Goal: Task Accomplishment & Management: Complete application form

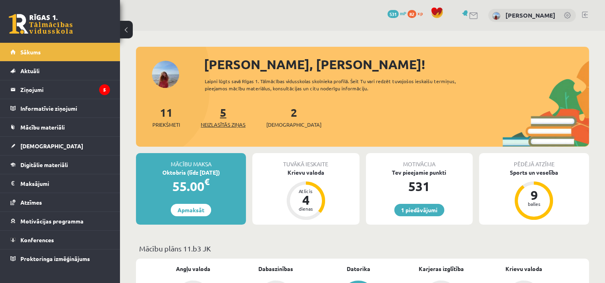
click at [222, 124] on span "Neizlasītās ziņas" at bounding box center [223, 125] width 45 height 8
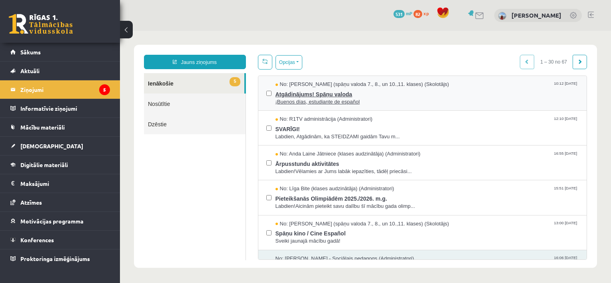
click at [322, 90] on span "Atgādinājums! Spāņu valoda" at bounding box center [428, 93] width 304 height 10
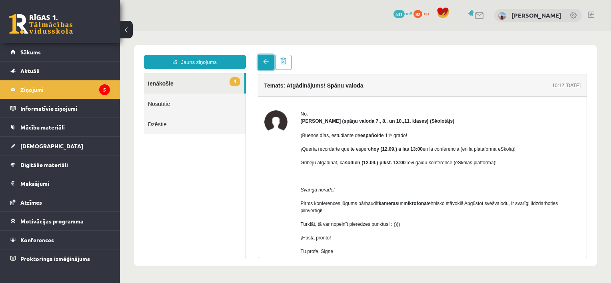
click at [261, 63] on link at bounding box center [266, 62] width 16 height 15
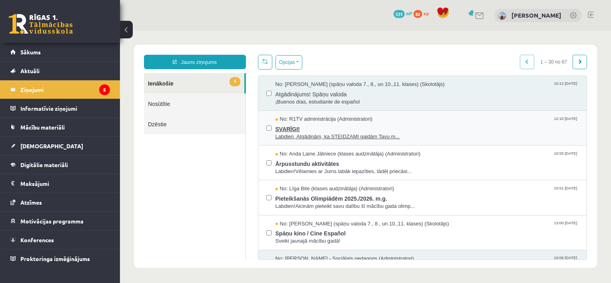
click at [302, 133] on span "Labdien, Atgādinām, ka STEIDZAMI gaidām Tavu m..." at bounding box center [428, 137] width 304 height 8
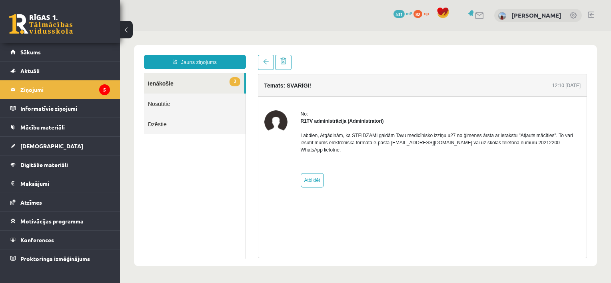
click at [232, 85] on span "3" at bounding box center [235, 81] width 10 height 9
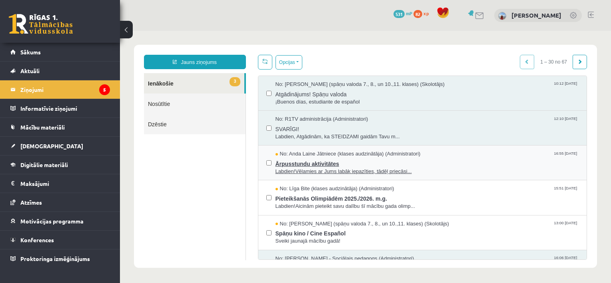
click at [314, 170] on span "Labdien!Vēlamies ar Jums labāk iepazīties, tādēļ priecāsi..." at bounding box center [428, 172] width 304 height 8
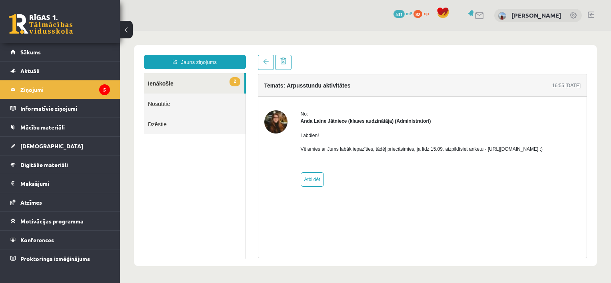
click at [484, 150] on p "Vēlamies ar Jums labāk iepazīties, tādēļ priecāsimies, ja līdz 15.09. aizpildīs…" at bounding box center [422, 149] width 242 height 7
drag, startPoint x: 481, startPoint y: 149, endPoint x: 551, endPoint y: 181, distance: 76.6
click at [543, 181] on div "No: Anda Laine Jātniece (klases audzinātāja) (Administratori) Labdien! Vēlamies…" at bounding box center [422, 148] width 242 height 76
click at [520, 181] on div "No: Anda Laine Jātniece (klases audzinātāja) (Administratori) Labdien! Vēlamies…" at bounding box center [422, 148] width 242 height 76
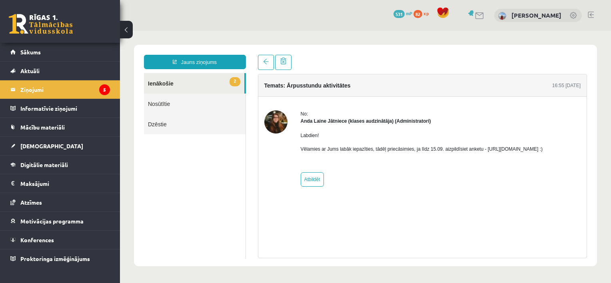
click at [205, 88] on link "2 Ienākošie" at bounding box center [194, 83] width 100 height 20
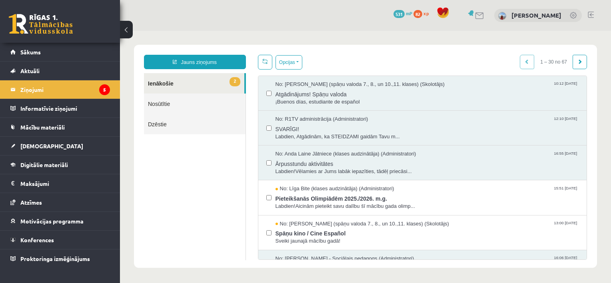
click at [168, 86] on link "2 Ienākošie" at bounding box center [194, 83] width 100 height 20
click at [306, 196] on span "Pieteikšanās Olimpiādēm 2025./2026. m.g." at bounding box center [428, 198] width 304 height 10
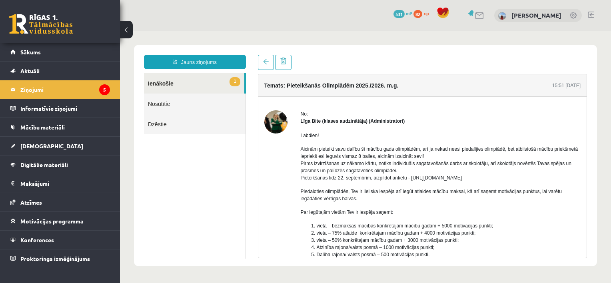
click at [165, 88] on link "1 Ienākošie" at bounding box center [194, 83] width 100 height 20
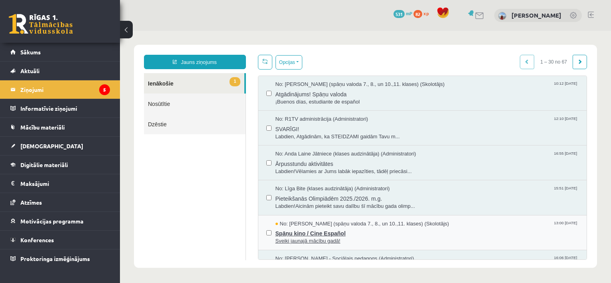
click at [328, 239] on span "Sveiki jaunajā mācību gadā!" at bounding box center [428, 242] width 304 height 8
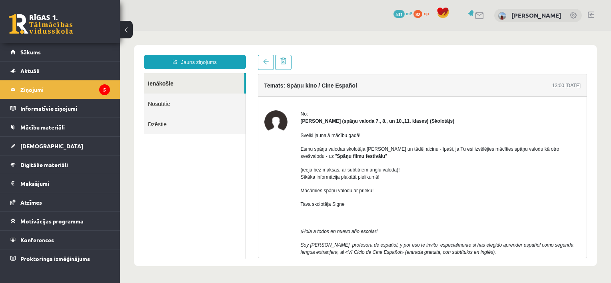
click at [168, 87] on link "Ienākošie" at bounding box center [194, 83] width 100 height 20
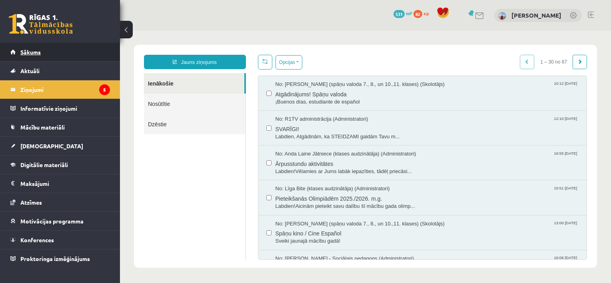
click at [69, 54] on link "Sākums" at bounding box center [60, 52] width 100 height 18
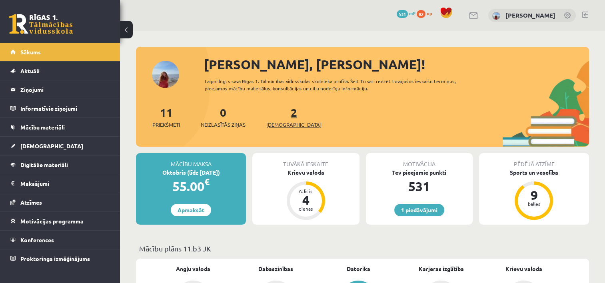
click at [284, 123] on span "[DEMOGRAPHIC_DATA]" at bounding box center [293, 125] width 55 height 8
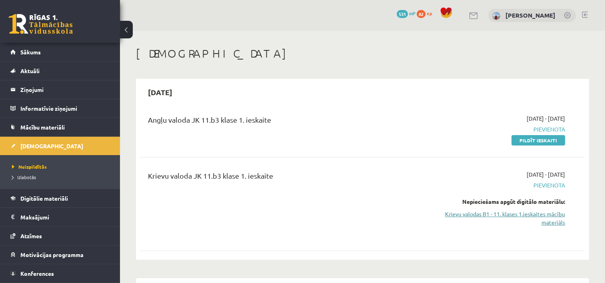
click at [503, 213] on link "Krievu valodas B1 - 11. klases 1.ieskaites mācību materiāls" at bounding box center [499, 218] width 131 height 17
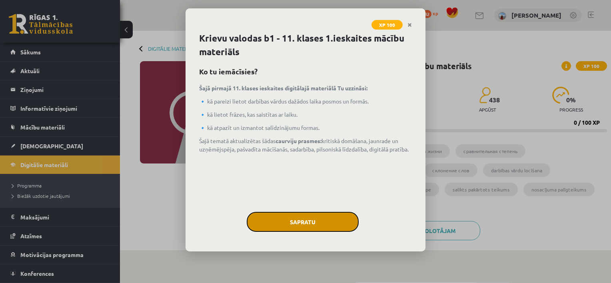
click at [330, 222] on button "Sapratu" at bounding box center [303, 222] width 112 height 20
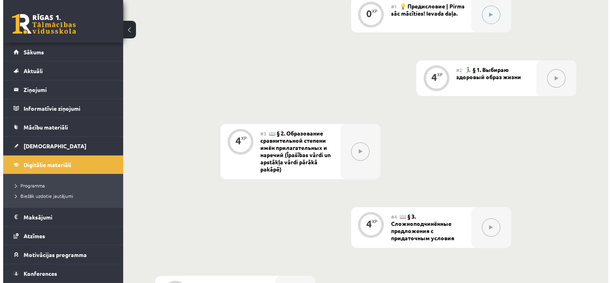
scroll to position [245, 0]
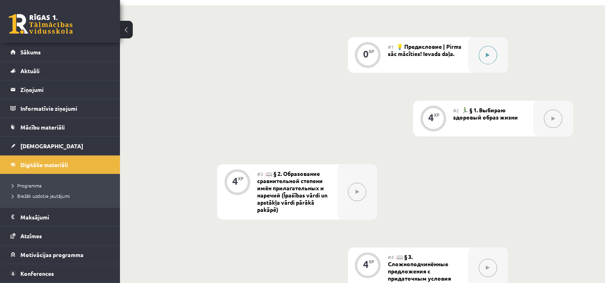
click at [489, 52] on button at bounding box center [488, 55] width 18 height 18
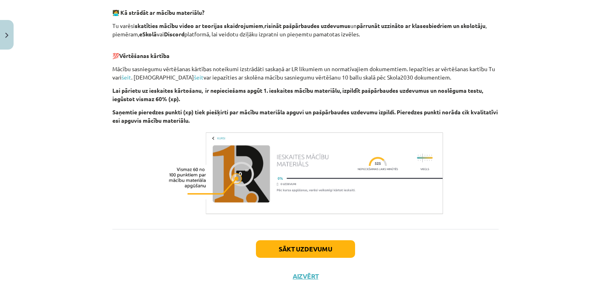
scroll to position [533, 0]
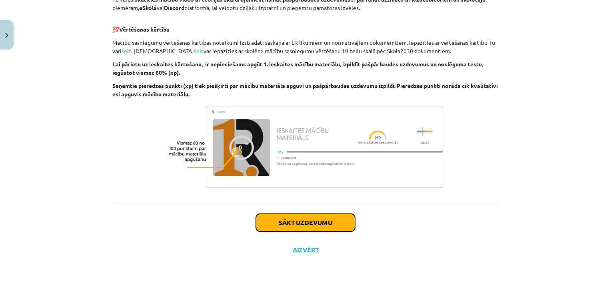
click at [329, 220] on button "Sākt uzdevumu" at bounding box center [305, 223] width 99 height 18
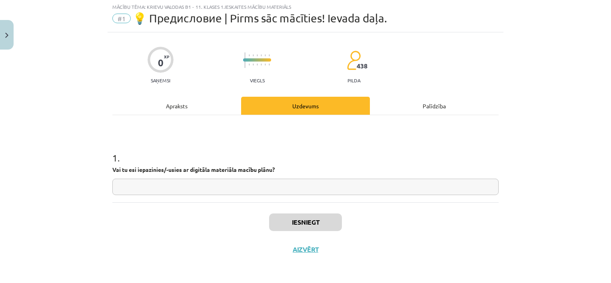
scroll to position [20, 0]
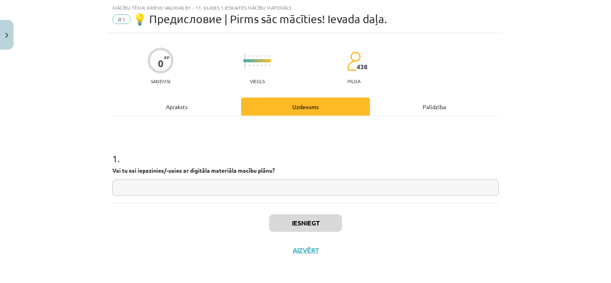
click at [336, 187] on input "text" at bounding box center [305, 188] width 386 height 16
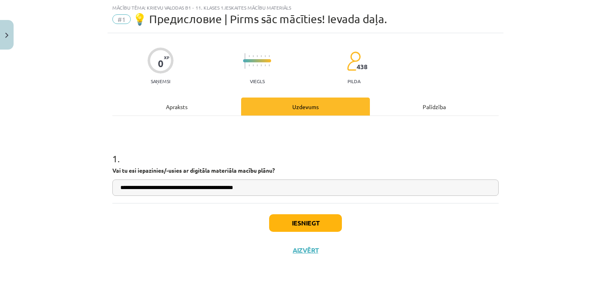
type input "**********"
click at [308, 220] on button "Iesniegt" at bounding box center [305, 223] width 73 height 18
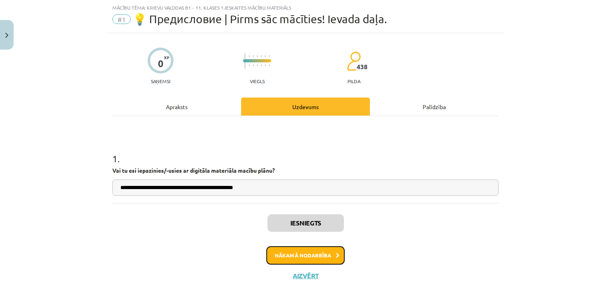
click at [323, 259] on button "Nākamā nodarbība" at bounding box center [305, 255] width 78 height 18
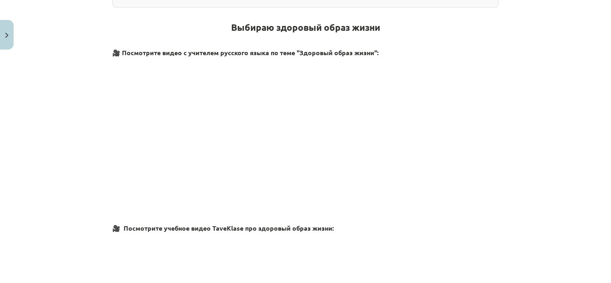
scroll to position [266, 0]
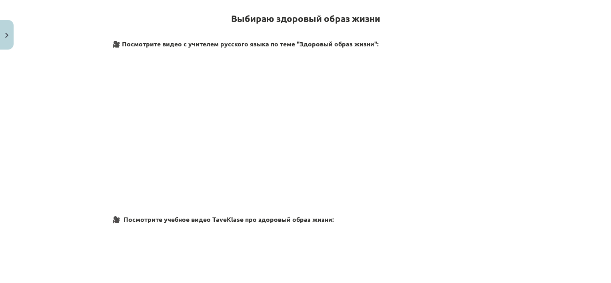
click at [432, 149] on p at bounding box center [305, 124] width 386 height 146
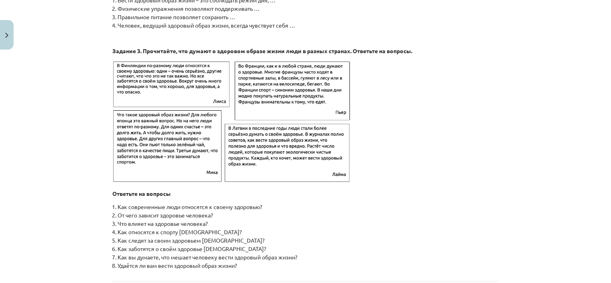
scroll to position [1293, 0]
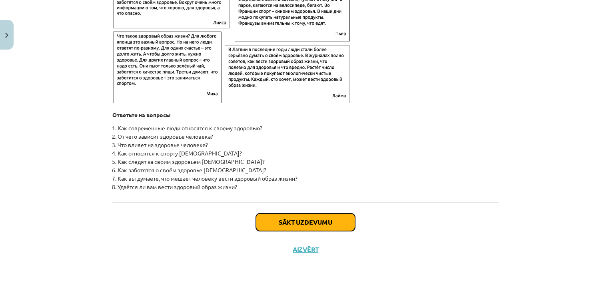
click at [315, 230] on button "Sākt uzdevumu" at bounding box center [305, 223] width 99 height 18
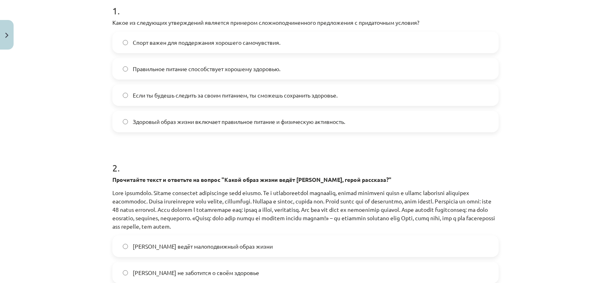
scroll to position [169, 0]
click at [388, 91] on label "Если ты будешь следить за своим питанием, ты сможешь сохранить здоровье." at bounding box center [305, 94] width 385 height 20
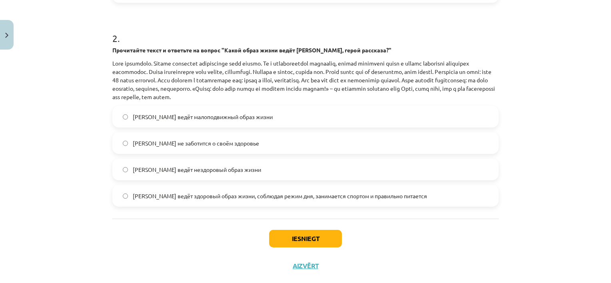
scroll to position [314, 0]
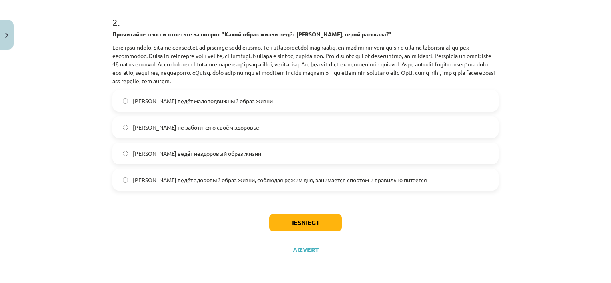
click at [403, 175] on label "Олег ведёт здоровый образ жизни, соблюдая режим дня, занимается спортом и прави…" at bounding box center [305, 180] width 385 height 20
click at [318, 221] on button "Iesniegt" at bounding box center [305, 223] width 73 height 18
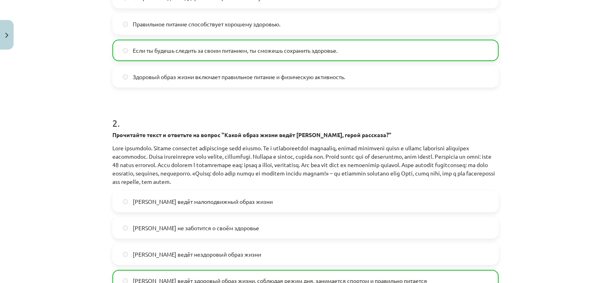
scroll to position [339, 0]
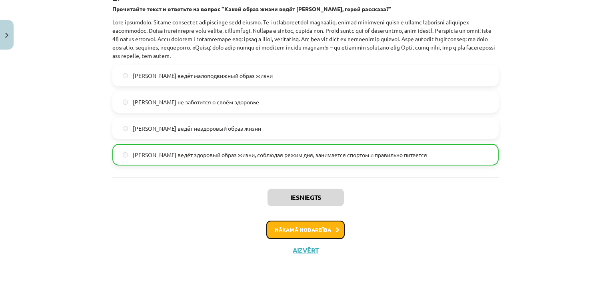
click at [328, 228] on button "Nākamā nodarbība" at bounding box center [305, 230] width 78 height 18
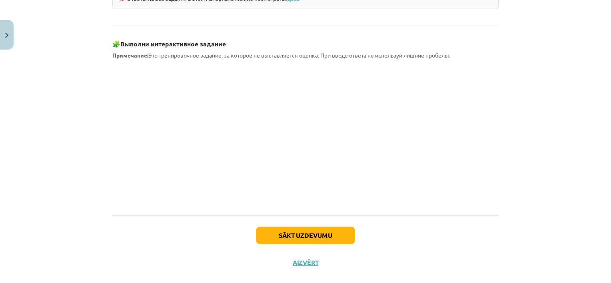
scroll to position [729, 0]
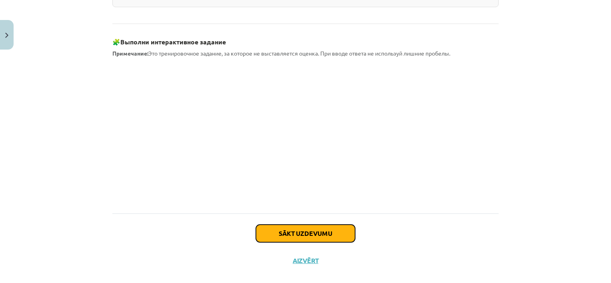
click at [299, 225] on button "Sākt uzdevumu" at bounding box center [305, 234] width 99 height 18
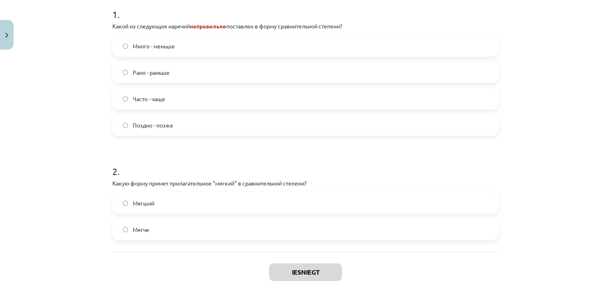
scroll to position [176, 0]
click at [184, 230] on label "Мягче" at bounding box center [305, 231] width 385 height 20
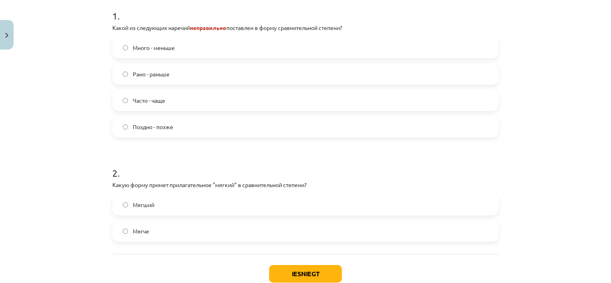
click at [220, 50] on label "Много - меньше" at bounding box center [305, 48] width 385 height 20
click at [294, 271] on button "Iesniegt" at bounding box center [305, 274] width 73 height 18
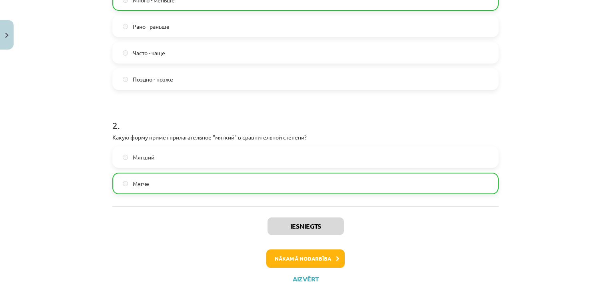
scroll to position [252, 0]
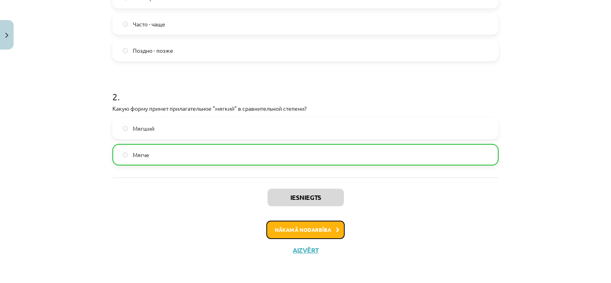
click at [326, 226] on button "Nākamā nodarbība" at bounding box center [305, 230] width 78 height 18
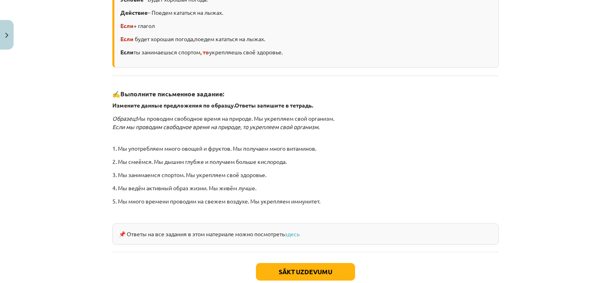
scroll to position [202, 0]
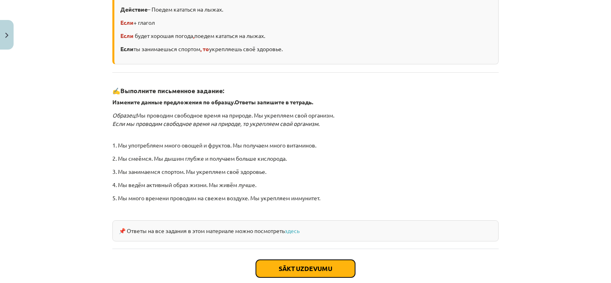
click at [317, 268] on button "Sākt uzdevumu" at bounding box center [305, 269] width 99 height 18
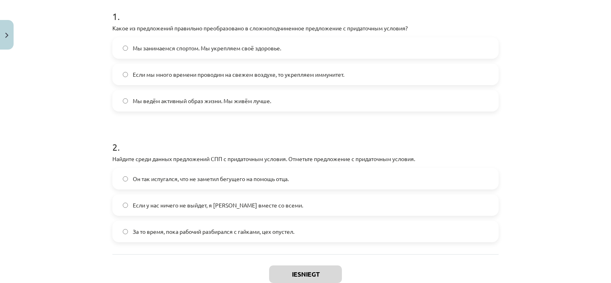
scroll to position [162, 0]
click at [386, 75] on label "Если мы много времени проводим на свежем воздухе, то укрепляем иммунитет." at bounding box center [305, 75] width 385 height 20
click at [306, 209] on label "Если у нас ничего не выйдет, я уеду вместе со всеми." at bounding box center [305, 206] width 385 height 20
click at [297, 277] on button "Iesniegt" at bounding box center [305, 275] width 73 height 18
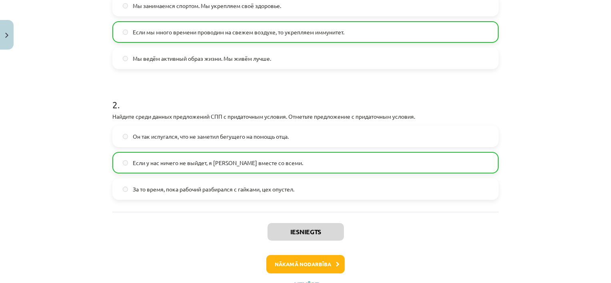
scroll to position [208, 0]
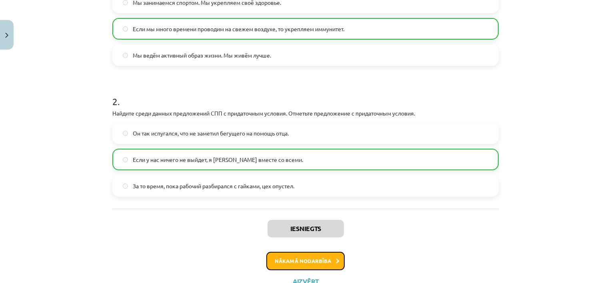
click at [333, 256] on button "Nākamā nodarbība" at bounding box center [305, 261] width 78 height 18
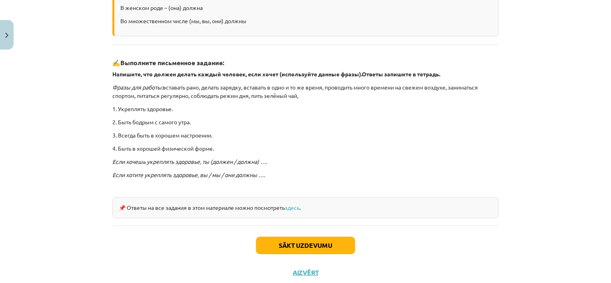
scroll to position [202, 0]
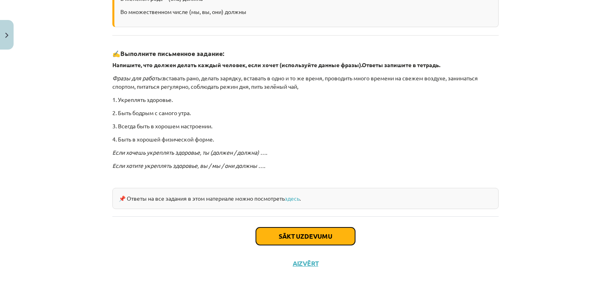
click at [293, 234] on button "Sākt uzdevumu" at bounding box center [305, 237] width 99 height 18
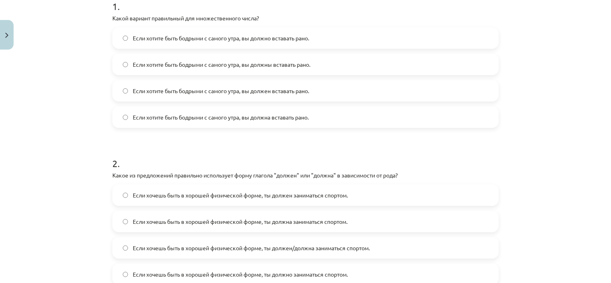
scroll to position [172, 0]
click at [430, 115] on label "Если хотите быть бодрыми с самого утра, вы должна вставать рано." at bounding box center [305, 118] width 385 height 20
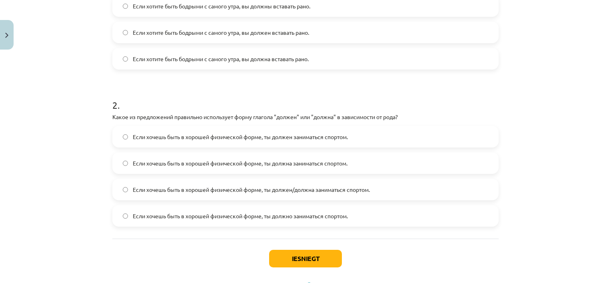
scroll to position [232, 0]
click at [398, 160] on label "Если хочешь быть в хорошей физической форме, ты должна заниматься спортом." at bounding box center [305, 162] width 385 height 20
click at [315, 256] on button "Iesniegt" at bounding box center [305, 258] width 73 height 18
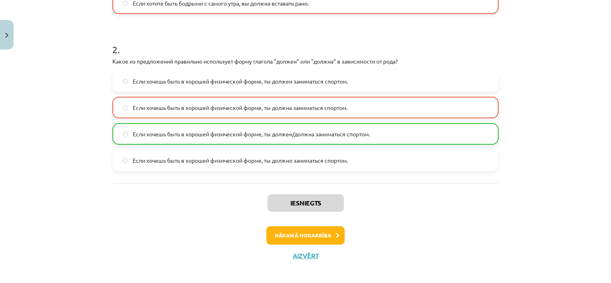
scroll to position [292, 0]
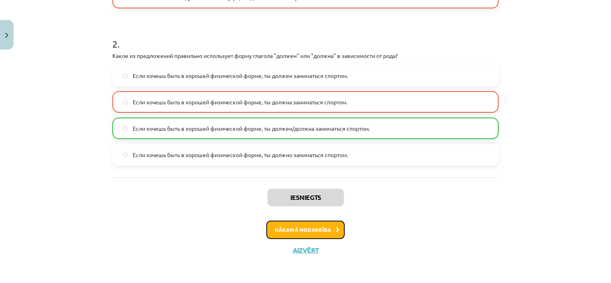
click at [317, 228] on button "Nākamā nodarbība" at bounding box center [305, 230] width 78 height 18
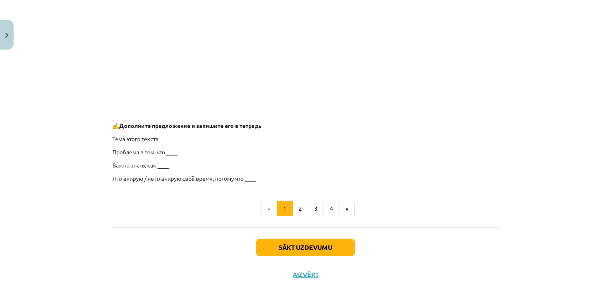
scroll to position [638, 0]
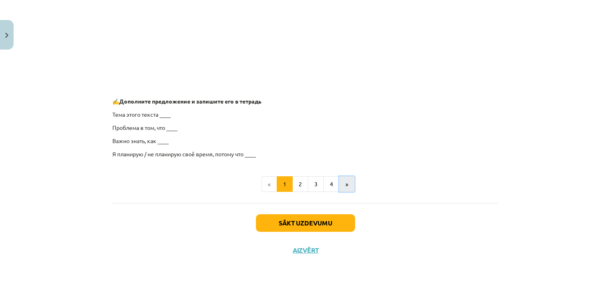
click at [346, 188] on button "»" at bounding box center [347, 184] width 16 height 16
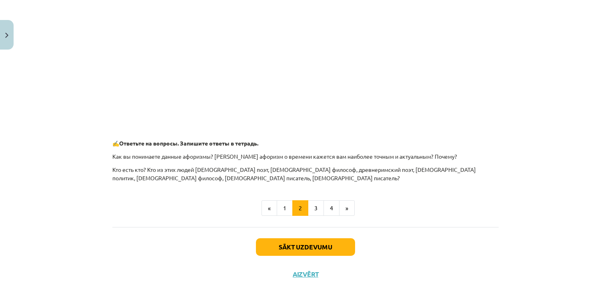
scroll to position [360, 0]
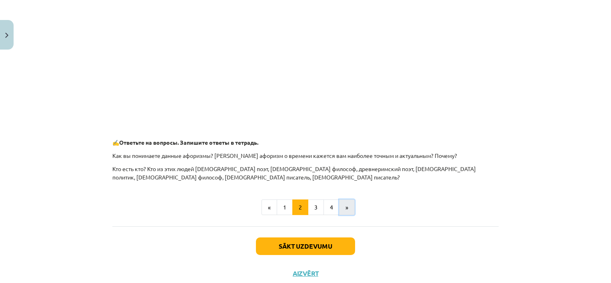
click at [346, 205] on button "»" at bounding box center [347, 208] width 16 height 16
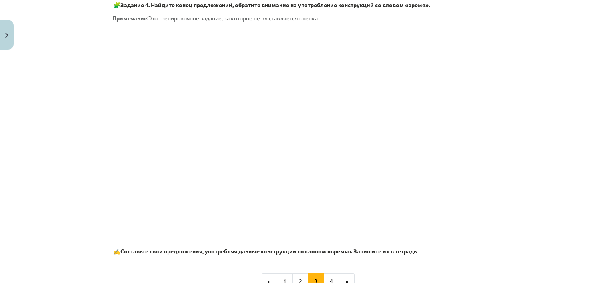
scroll to position [505, 0]
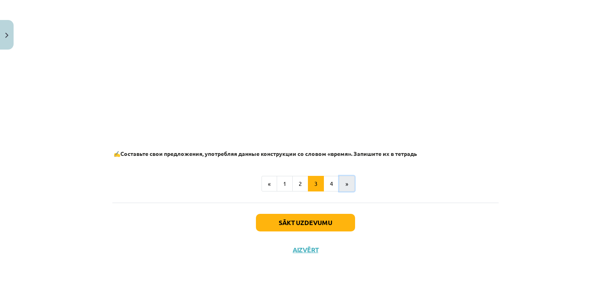
click at [344, 188] on button "»" at bounding box center [347, 184] width 16 height 16
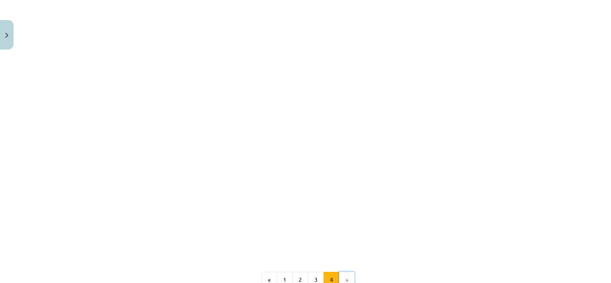
scroll to position [143, 0]
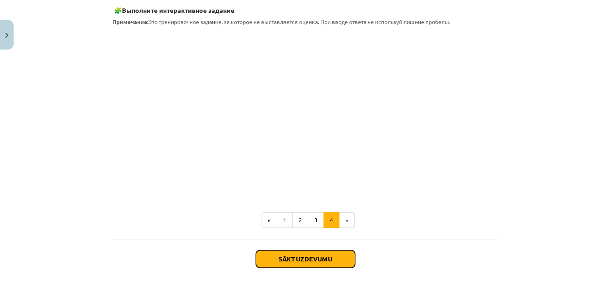
click at [339, 261] on button "Sākt uzdevumu" at bounding box center [305, 259] width 99 height 18
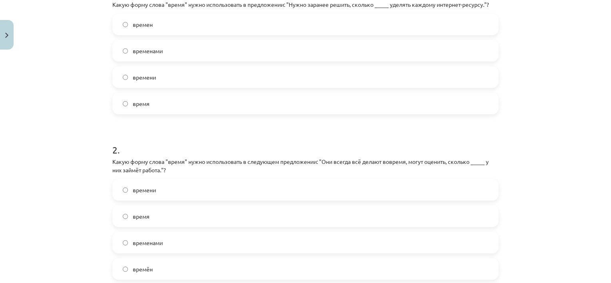
scroll to position [187, 0]
click at [190, 73] on label "времени" at bounding box center [305, 76] width 385 height 20
click at [196, 191] on label "времени" at bounding box center [305, 189] width 385 height 20
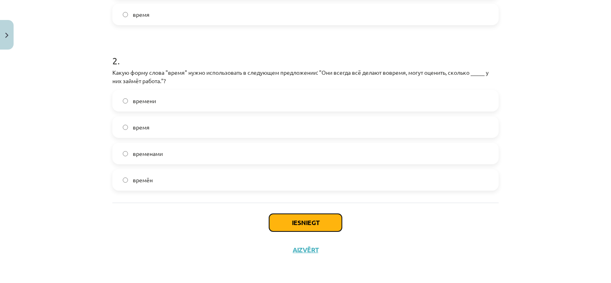
click at [306, 230] on button "Iesniegt" at bounding box center [305, 223] width 73 height 18
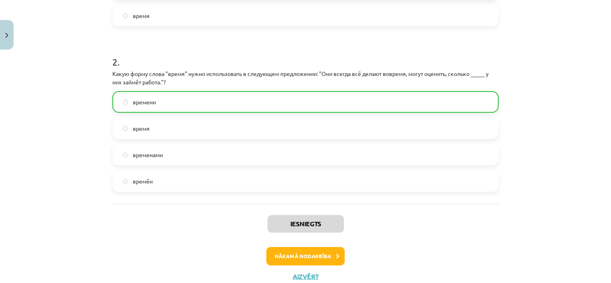
scroll to position [300, 0]
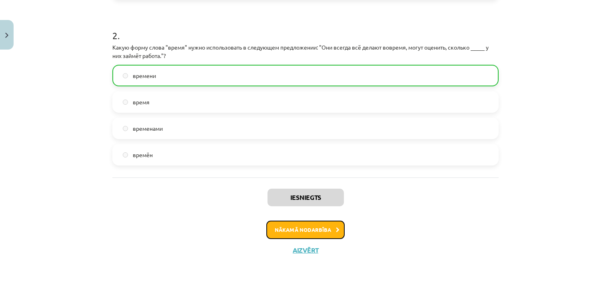
click at [304, 226] on button "Nākamā nodarbība" at bounding box center [305, 230] width 78 height 18
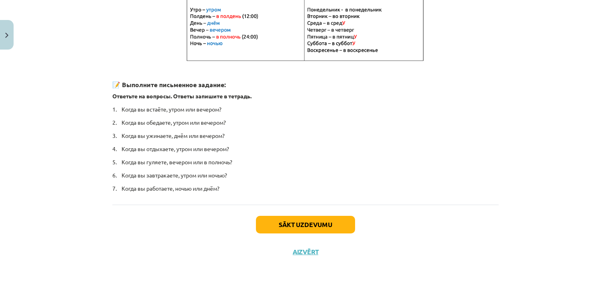
scroll to position [184, 0]
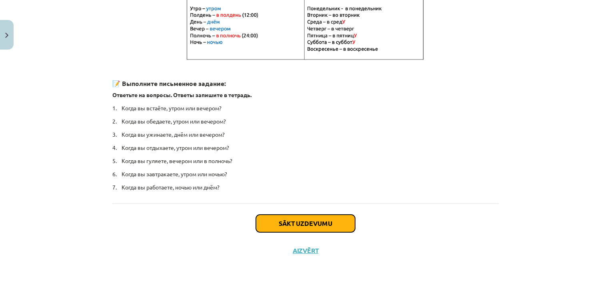
click at [331, 222] on button "Sākt uzdevumu" at bounding box center [305, 224] width 99 height 18
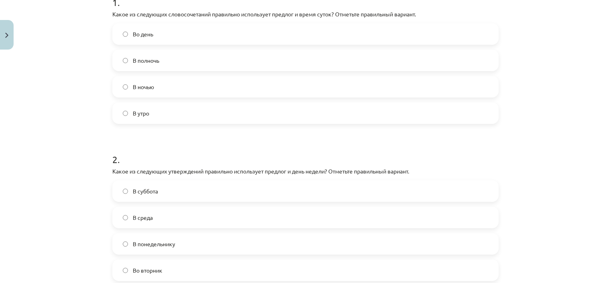
scroll to position [177, 0]
click at [257, 54] on label "В полночь" at bounding box center [305, 60] width 385 height 20
click at [166, 272] on label "Во вторник" at bounding box center [305, 270] width 385 height 20
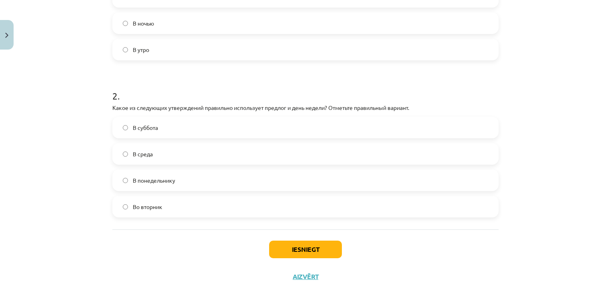
scroll to position [258, 0]
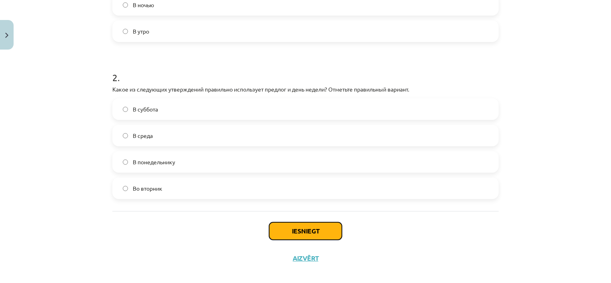
click at [327, 232] on button "Iesniegt" at bounding box center [305, 231] width 73 height 18
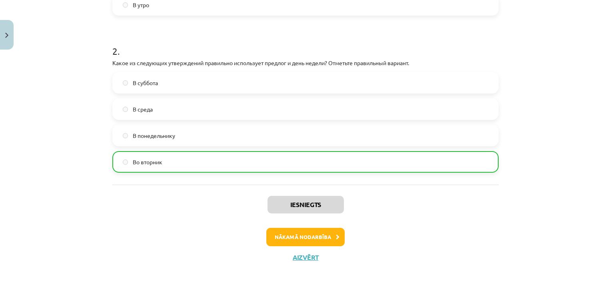
scroll to position [292, 0]
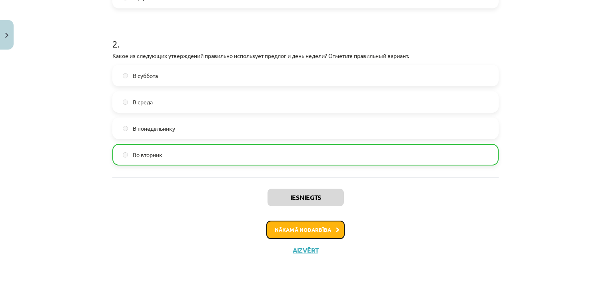
click at [332, 230] on button "Nākamā nodarbība" at bounding box center [305, 230] width 78 height 18
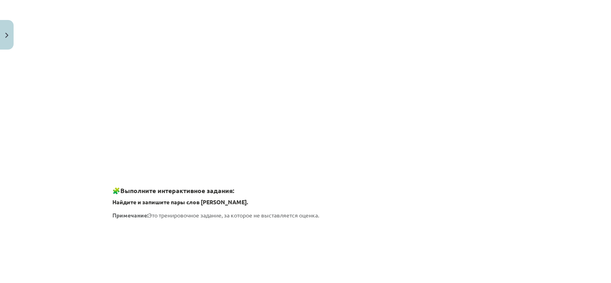
scroll to position [579, 0]
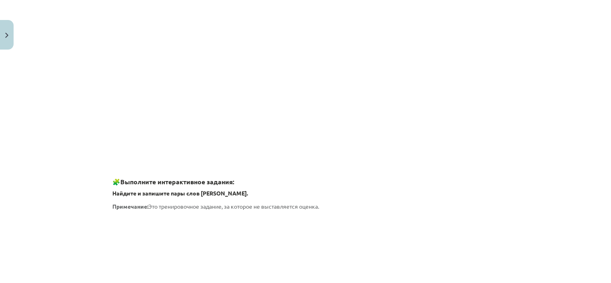
drag, startPoint x: 605, startPoint y: 150, endPoint x: 609, endPoint y: 151, distance: 4.7
click at [609, 151] on div "Mācību tēma: Krievu valodas b1 - 11. klases 1.ieskaites mācību materiāls #8 ⏰ §…" at bounding box center [305, 141] width 611 height 283
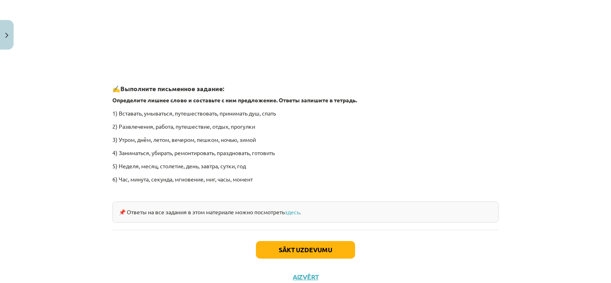
scroll to position [1209, 0]
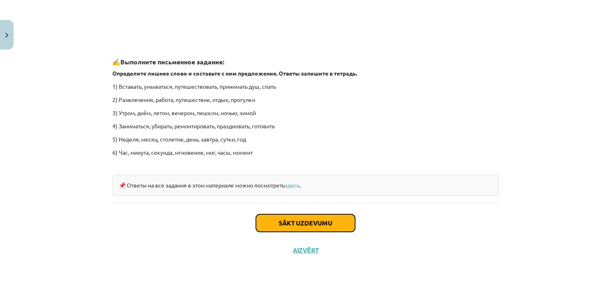
click at [339, 224] on button "Sākt uzdevumu" at bounding box center [305, 223] width 99 height 18
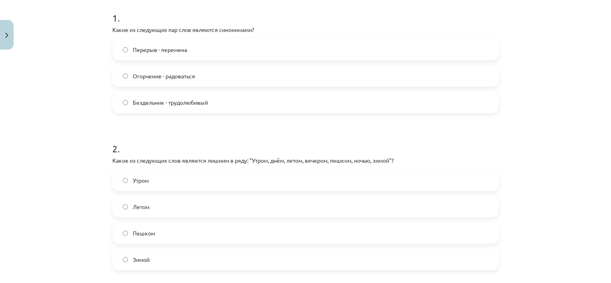
scroll to position [163, 0]
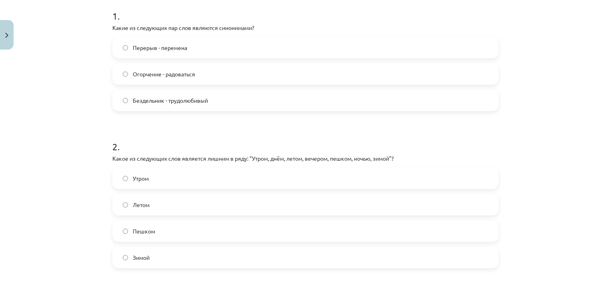
click at [394, 50] on label "Перерыв - перемена" at bounding box center [305, 48] width 385 height 20
click at [245, 225] on label "Пешком" at bounding box center [305, 231] width 385 height 20
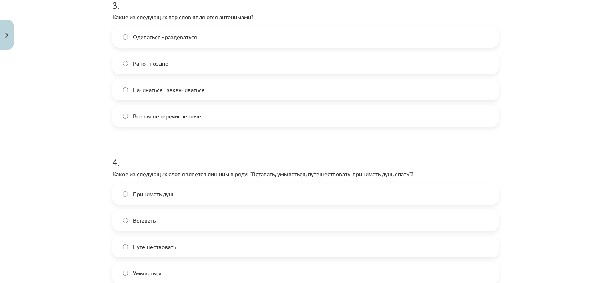
scroll to position [460, 0]
click at [199, 242] on label "Путешествовать" at bounding box center [305, 248] width 385 height 20
click at [271, 75] on div "Рано - поздно" at bounding box center [305, 65] width 386 height 22
click at [269, 87] on label "Начинаться - заканчиваться" at bounding box center [305, 91] width 385 height 20
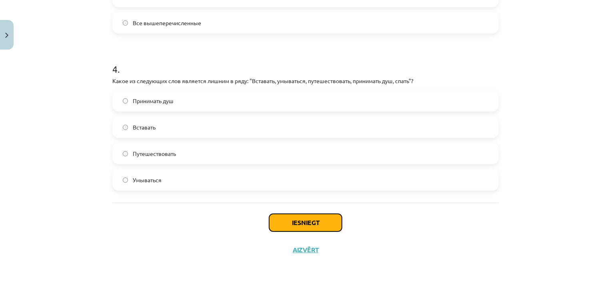
click at [332, 222] on button "Iesniegt" at bounding box center [305, 223] width 73 height 18
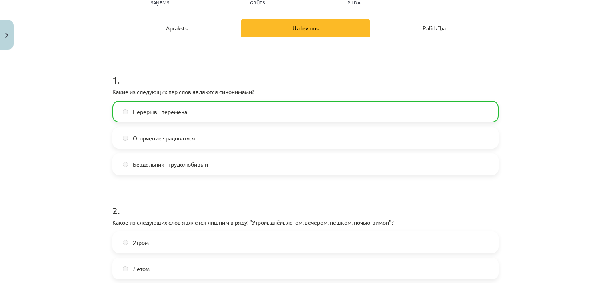
scroll to position [580, 0]
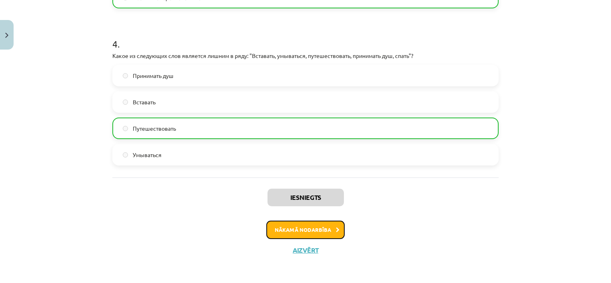
click at [330, 234] on button "Nākamā nodarbība" at bounding box center [305, 230] width 78 height 18
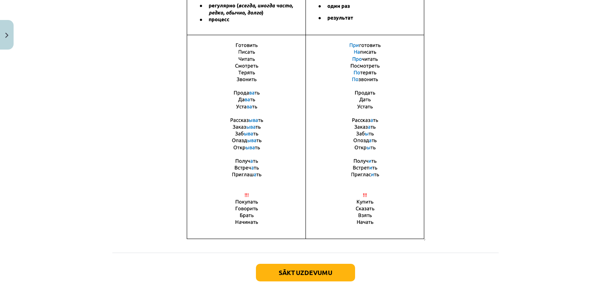
scroll to position [547, 0]
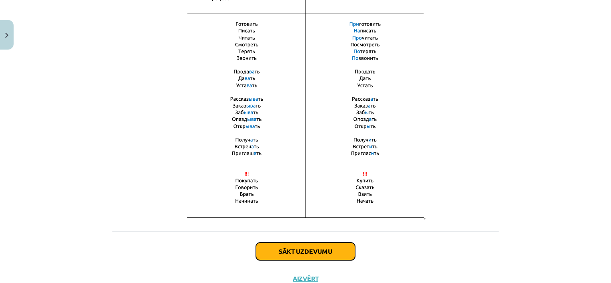
click at [337, 246] on button "Sākt uzdevumu" at bounding box center [305, 252] width 99 height 18
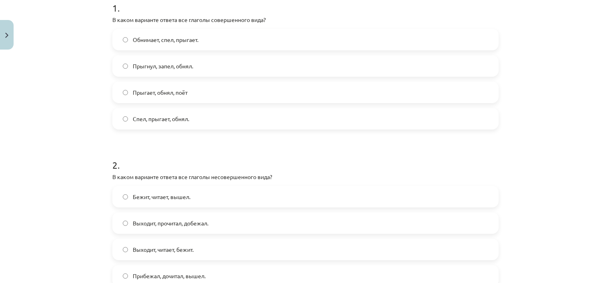
scroll to position [176, 0]
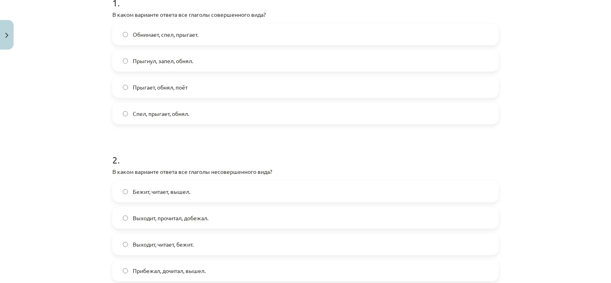
click at [344, 238] on label "Выходит, читает, бежит." at bounding box center [305, 244] width 385 height 20
click at [315, 65] on label "Прыгнул, запел, обнял." at bounding box center [305, 61] width 385 height 20
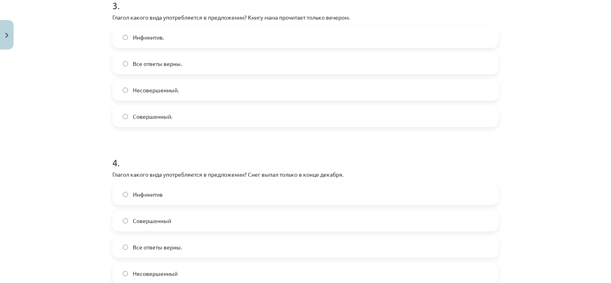
scroll to position [488, 0]
click at [301, 115] on label "Совершенный." at bounding box center [305, 116] width 385 height 20
click at [245, 215] on label "Совершенный" at bounding box center [305, 220] width 385 height 20
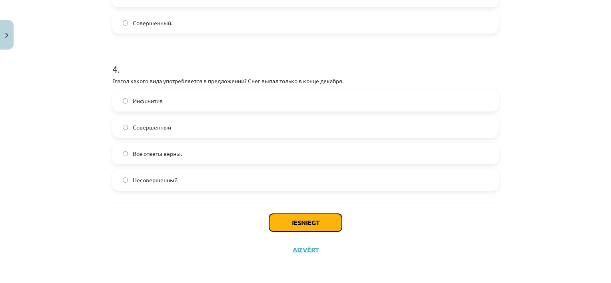
click at [316, 214] on button "Iesniegt" at bounding box center [305, 223] width 73 height 18
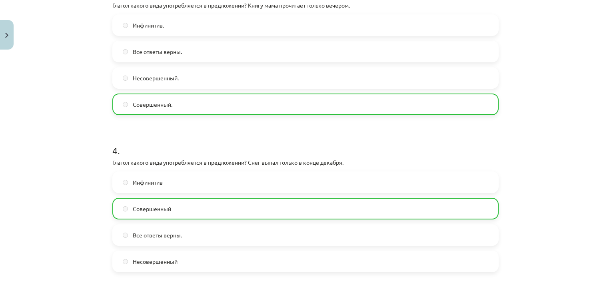
scroll to position [606, 0]
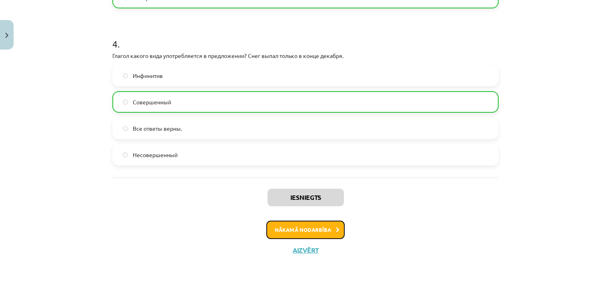
click at [328, 232] on button "Nākamā nodarbība" at bounding box center [305, 230] width 78 height 18
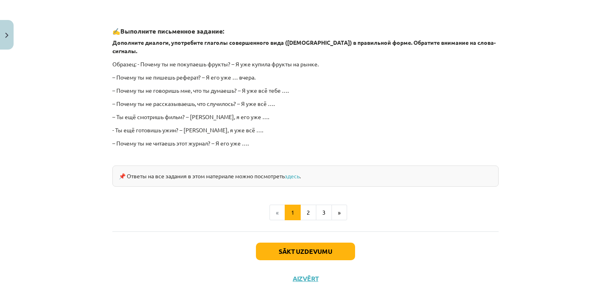
scroll to position [713, 0]
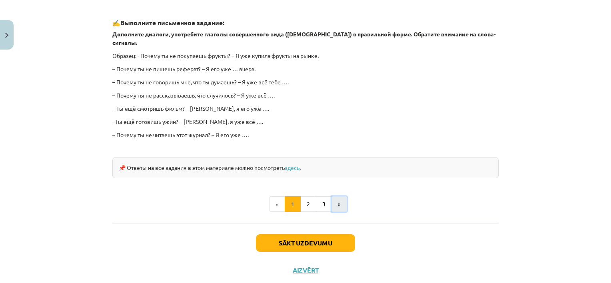
click at [341, 196] on button "»" at bounding box center [340, 204] width 16 height 16
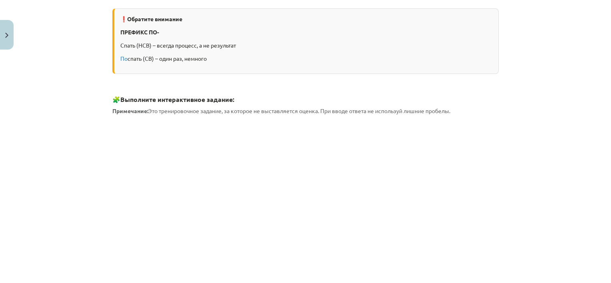
scroll to position [344, 0]
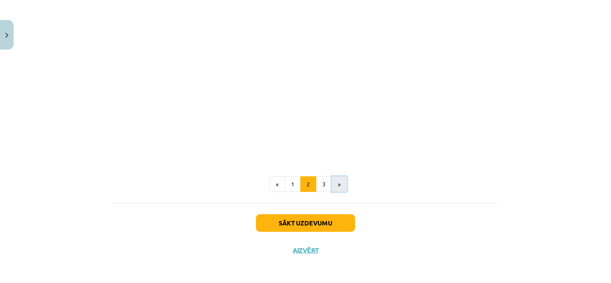
click at [339, 180] on button "»" at bounding box center [340, 184] width 16 height 16
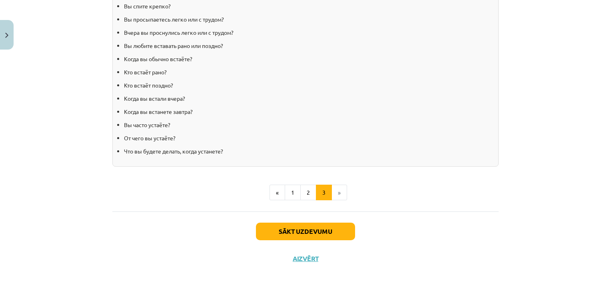
scroll to position [825, 0]
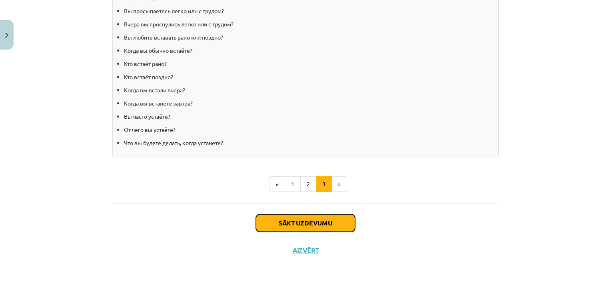
click at [330, 223] on button "Sākt uzdevumu" at bounding box center [305, 223] width 99 height 18
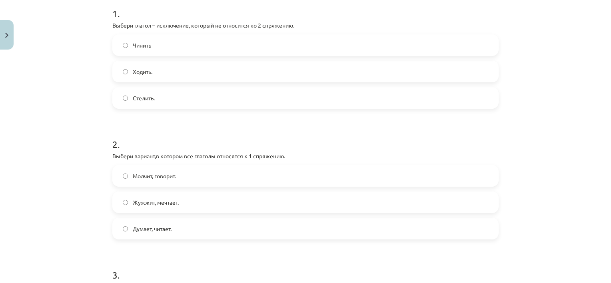
scroll to position [166, 0]
click at [282, 72] on label "Ходить." at bounding box center [305, 71] width 385 height 20
click at [223, 235] on label "Думает, читает." at bounding box center [305, 228] width 385 height 20
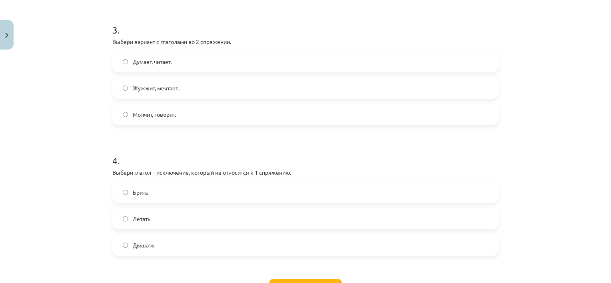
scroll to position [409, 0]
click at [213, 113] on label "Молчит, говорит." at bounding box center [305, 115] width 385 height 20
click at [198, 195] on label "Брить" at bounding box center [305, 193] width 385 height 20
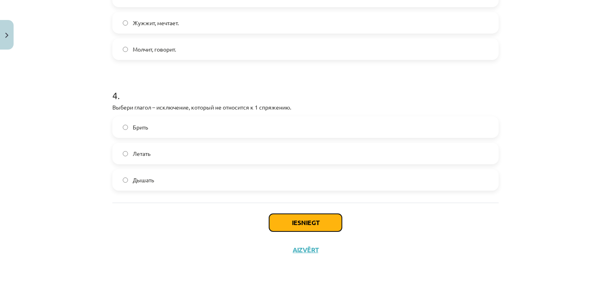
click at [322, 214] on button "Iesniegt" at bounding box center [305, 223] width 73 height 18
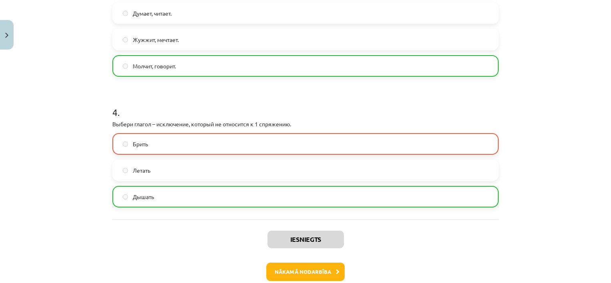
scroll to position [501, 0]
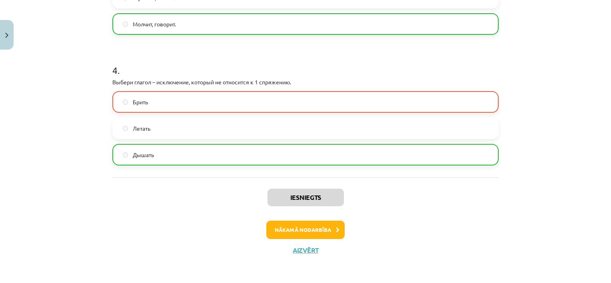
click at [310, 219] on div "Iesniegts Nākamā nodarbība Aizvērt" at bounding box center [305, 219] width 386 height 82
click at [314, 226] on button "Nākamā nodarbība" at bounding box center [305, 230] width 78 height 18
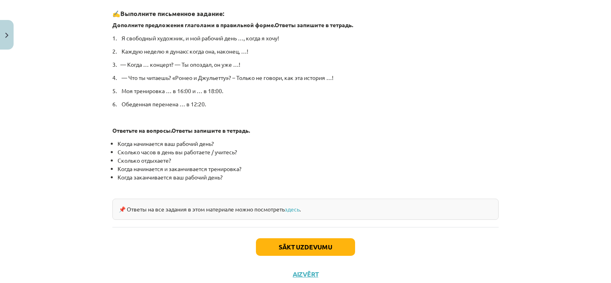
scroll to position [427, 0]
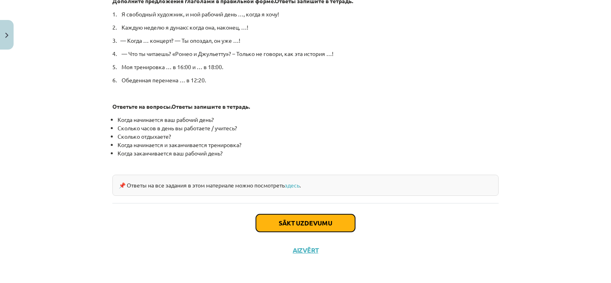
click at [316, 222] on button "Sākt uzdevumu" at bounding box center [305, 223] width 99 height 18
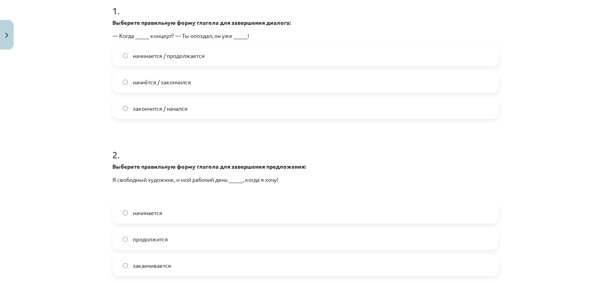
scroll to position [180, 0]
click at [204, 81] on label "начнётся / закончился" at bounding box center [305, 82] width 385 height 20
click at [180, 217] on label "начинается" at bounding box center [305, 213] width 385 height 20
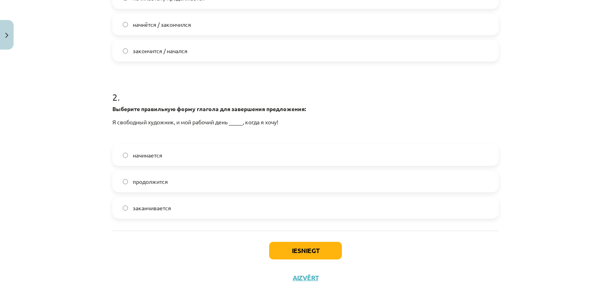
scroll to position [266, 0]
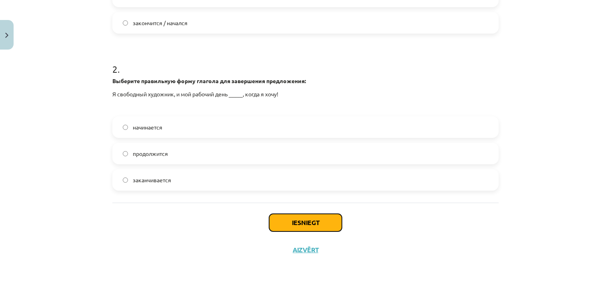
click at [304, 222] on button "Iesniegt" at bounding box center [305, 223] width 73 height 18
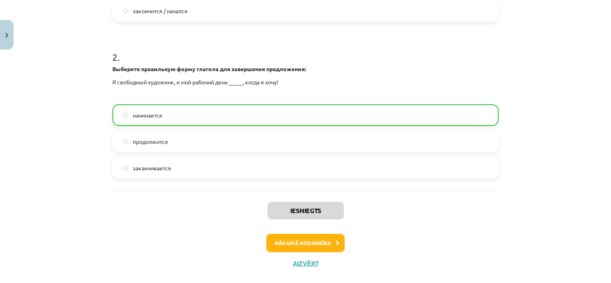
scroll to position [292, 0]
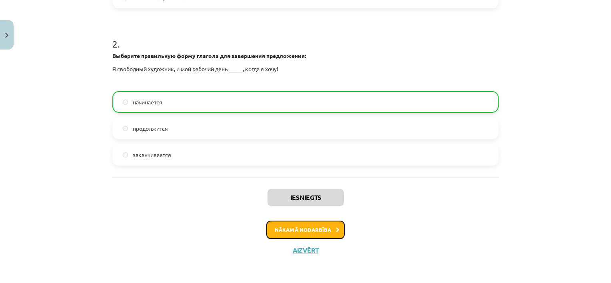
click at [328, 230] on button "Nākamā nodarbība" at bounding box center [305, 230] width 78 height 18
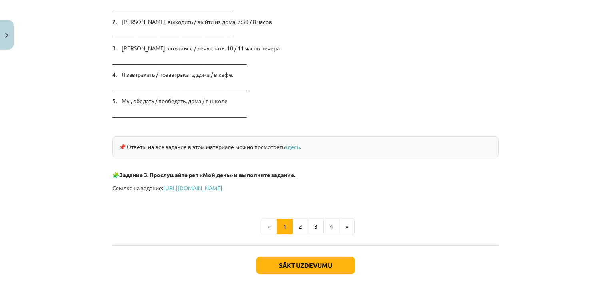
scroll to position [1326, 0]
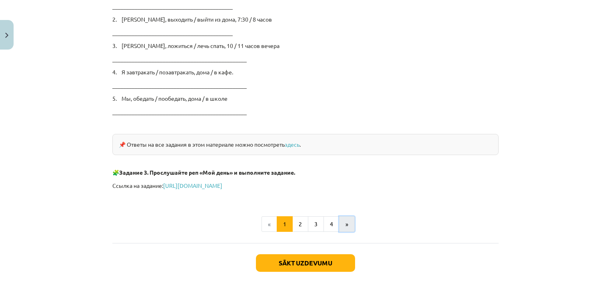
click at [341, 229] on button "»" at bounding box center [347, 224] width 16 height 16
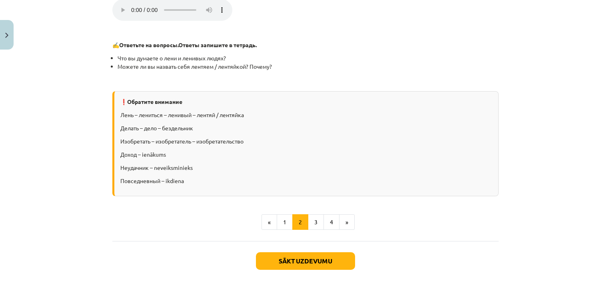
scroll to position [975, 0]
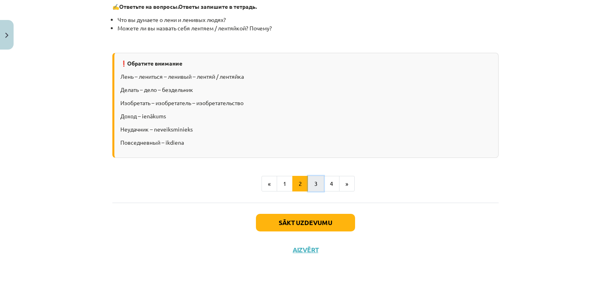
click at [316, 182] on button "3" at bounding box center [316, 184] width 16 height 16
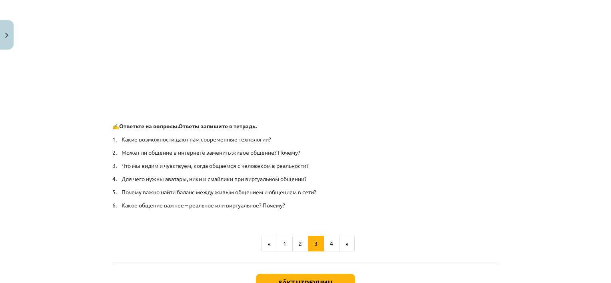
scroll to position [591, 0]
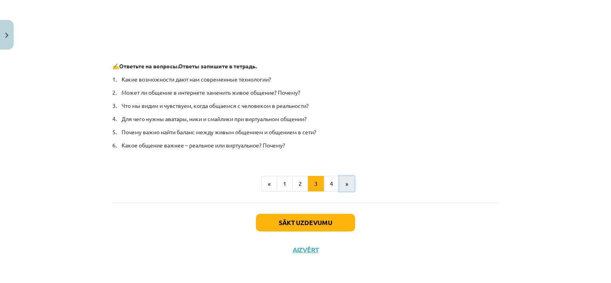
click at [346, 189] on button "»" at bounding box center [347, 184] width 16 height 16
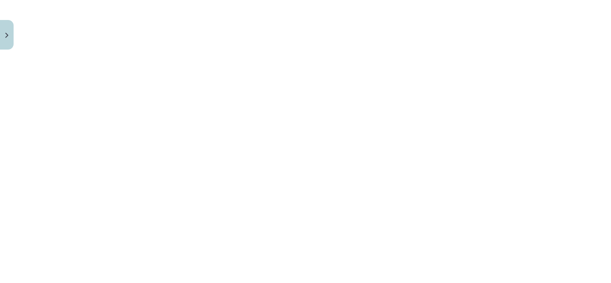
scroll to position [147, 0]
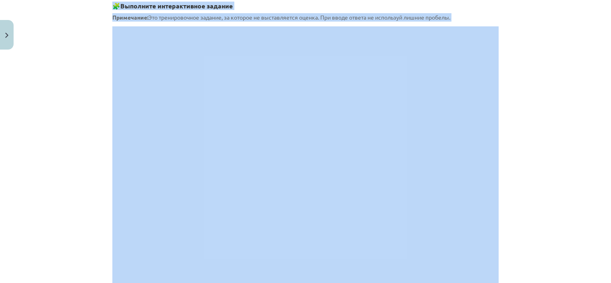
drag, startPoint x: 603, startPoint y: 141, endPoint x: 612, endPoint y: 149, distance: 12.2
drag, startPoint x: 612, startPoint y: 149, endPoint x: 584, endPoint y: 151, distance: 28.1
click at [584, 151] on div "Mācību tēma: Krievu valodas b1 - 11. klases 1.ieskaites mācību materiāls #12 ⏰ …" at bounding box center [305, 141] width 611 height 283
click at [583, 162] on div "Mācību tēma: Krievu valodas b1 - 11. klases 1.ieskaites mācību materiāls #12 ⏰ …" at bounding box center [305, 141] width 611 height 283
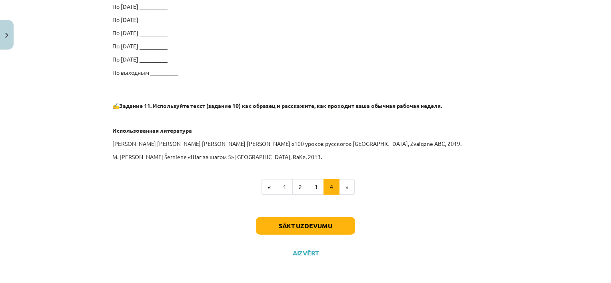
scroll to position [528, 0]
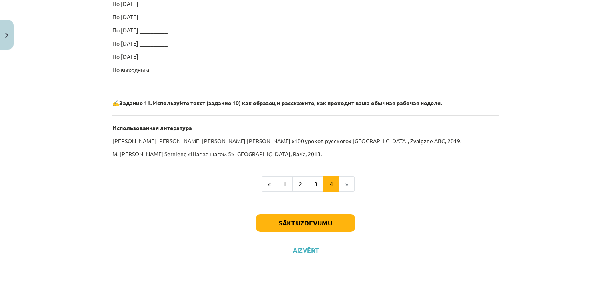
click at [318, 213] on div "Sākt uzdevumu Aizvērt" at bounding box center [305, 231] width 386 height 56
click at [319, 219] on button "Sākt uzdevumu" at bounding box center [305, 223] width 99 height 18
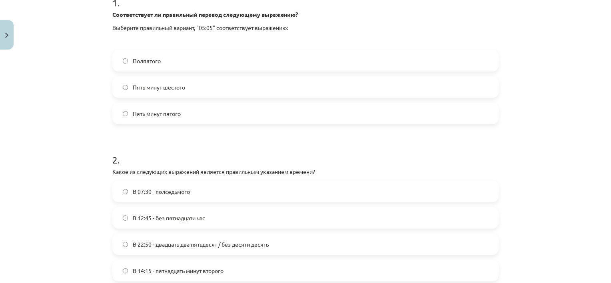
scroll to position [178, 0]
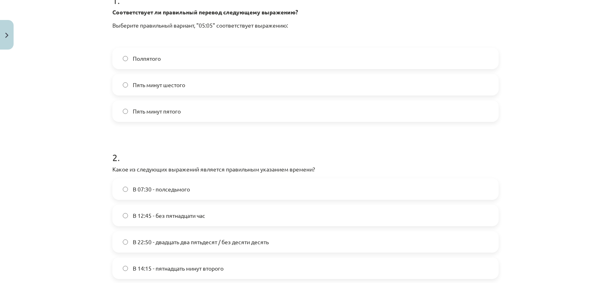
click at [296, 85] on label "Пять минут шестого" at bounding box center [305, 85] width 385 height 20
click at [224, 218] on label "В 12:45 - без пятнадцати час" at bounding box center [305, 216] width 385 height 20
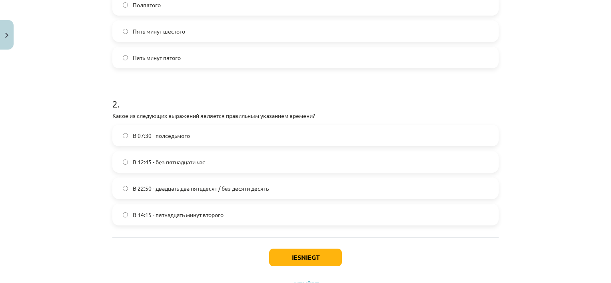
scroll to position [267, 0]
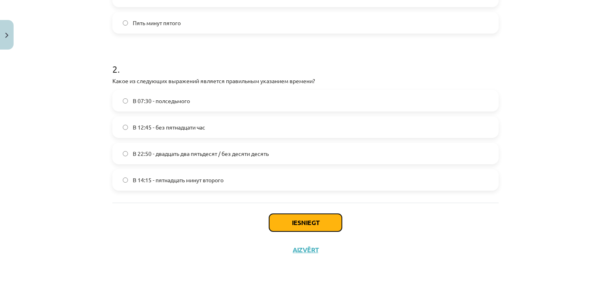
click at [324, 224] on button "Iesniegt" at bounding box center [305, 223] width 73 height 18
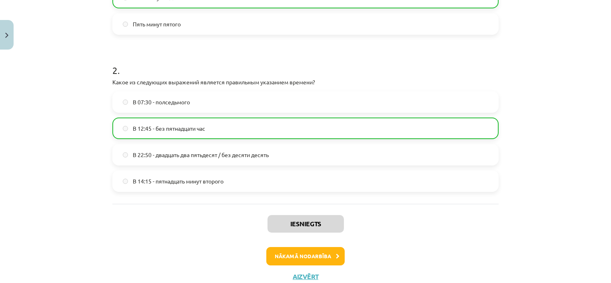
scroll to position [292, 0]
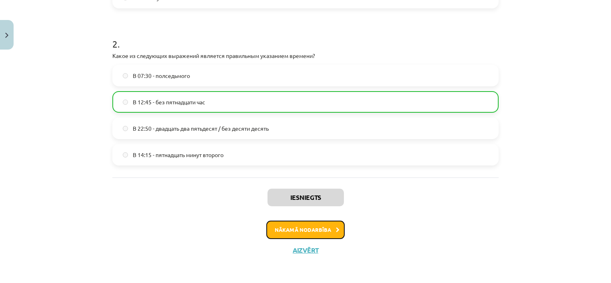
click at [322, 224] on button "Nākamā nodarbība" at bounding box center [305, 230] width 78 height 18
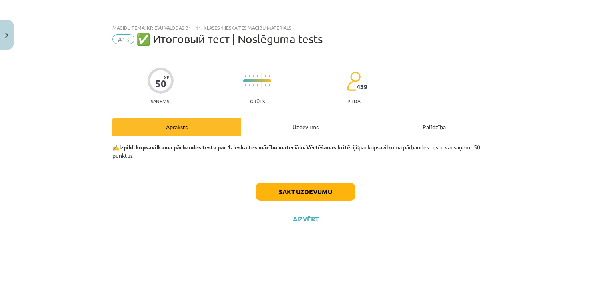
click at [340, 201] on div "Sākt uzdevumu Aizvērt" at bounding box center [305, 200] width 386 height 56
click at [343, 196] on button "Sākt uzdevumu" at bounding box center [305, 192] width 99 height 18
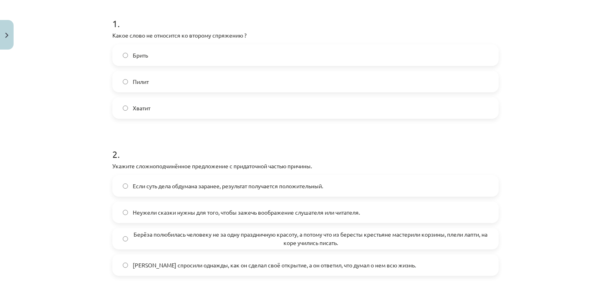
scroll to position [160, 0]
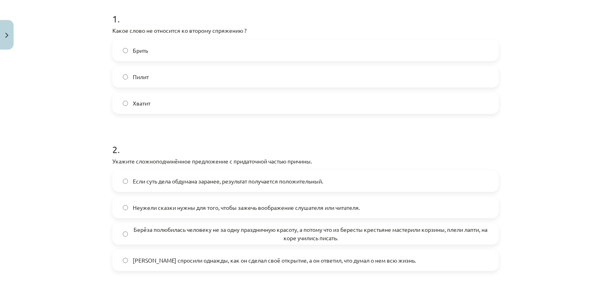
click at [300, 54] on label "Брить" at bounding box center [305, 50] width 385 height 20
click at [351, 232] on span "Берёза полюбилась человеку не за одну праздничную красоту, а потому что из бере…" at bounding box center [311, 234] width 356 height 17
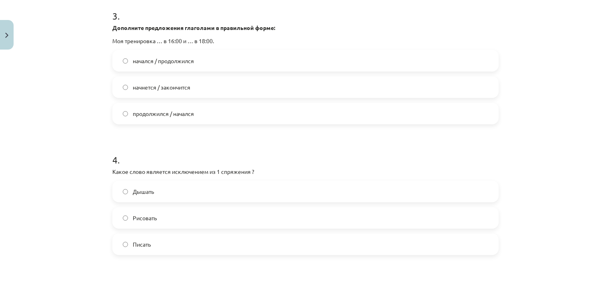
scroll to position [459, 0]
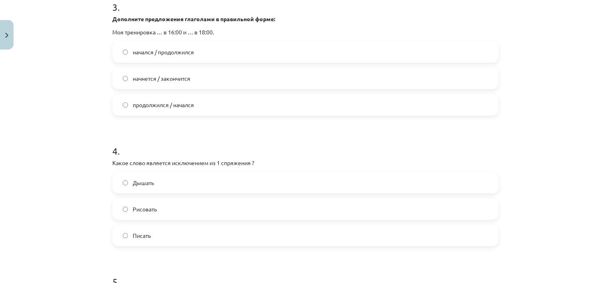
click at [232, 184] on label "Дышать" at bounding box center [305, 183] width 385 height 20
click at [192, 78] on label "начнется / закончится" at bounding box center [305, 78] width 385 height 20
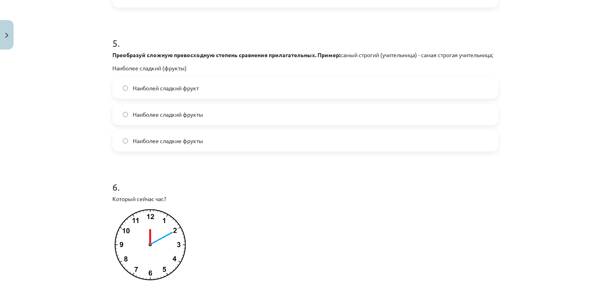
scroll to position [696, 0]
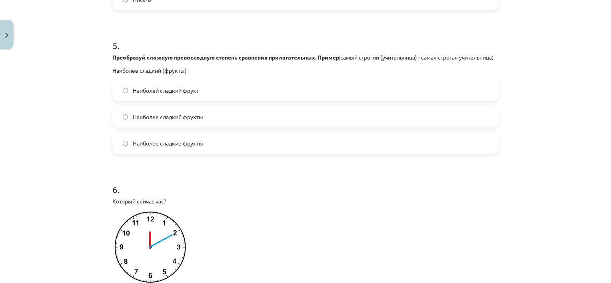
click at [427, 136] on div "Наиболей сладкий фрукт Наиболее сладкий фрукты Наиболее сладкие фрукты" at bounding box center [305, 117] width 386 height 74
click at [439, 153] on label "Наиболее сладкие фрукты" at bounding box center [305, 143] width 385 height 20
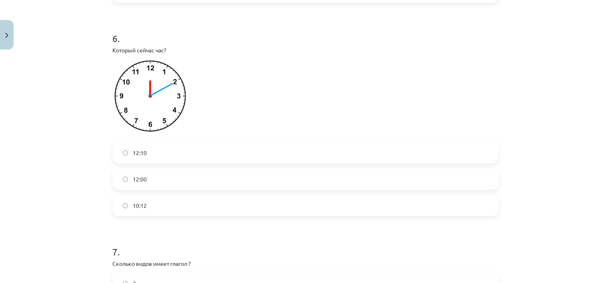
scroll to position [854, 0]
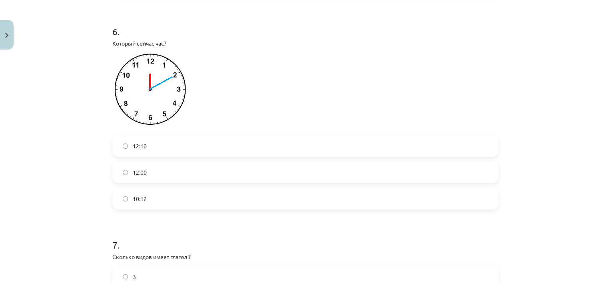
click at [388, 154] on label "12:10" at bounding box center [305, 146] width 385 height 20
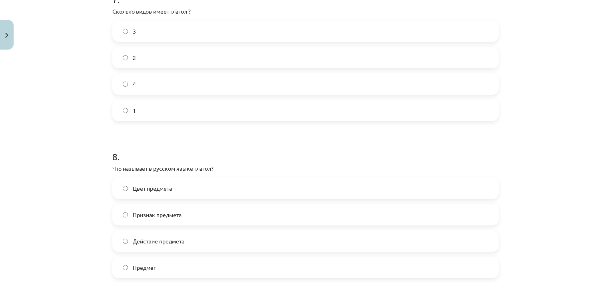
scroll to position [1104, 0]
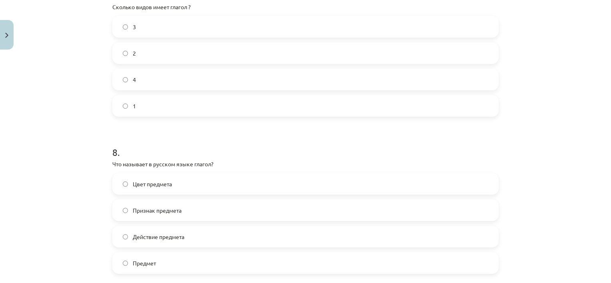
click at [385, 63] on label "2" at bounding box center [305, 53] width 385 height 20
click at [309, 243] on label "Действие предмета" at bounding box center [305, 237] width 385 height 20
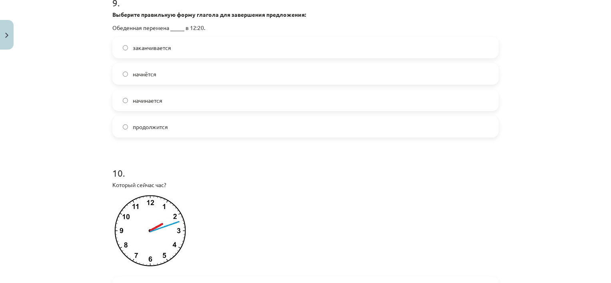
scroll to position [1412, 0]
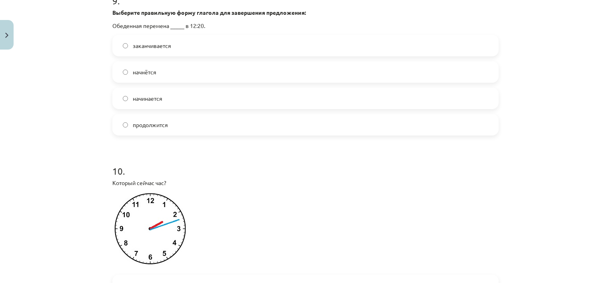
click at [191, 54] on label "заканчивается" at bounding box center [305, 46] width 385 height 20
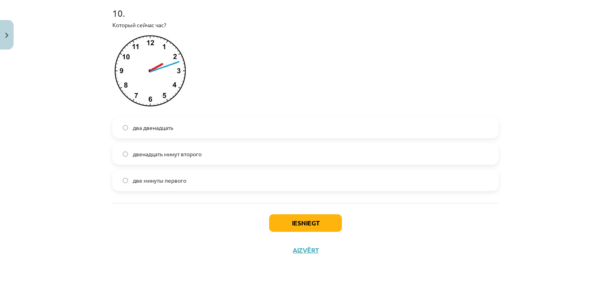
scroll to position [1579, 0]
click at [179, 128] on label "два двенадцать" at bounding box center [305, 127] width 385 height 20
click at [222, 181] on label "две минуты первого" at bounding box center [305, 180] width 385 height 20
click at [286, 229] on button "Iesniegt" at bounding box center [305, 223] width 73 height 18
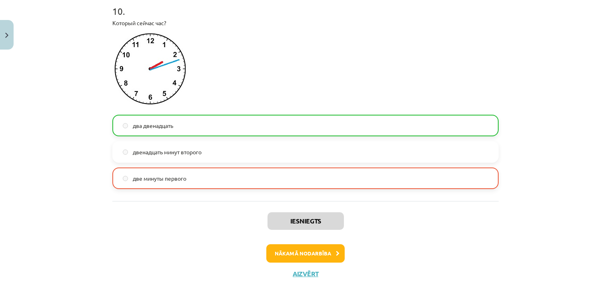
scroll to position [1604, 0]
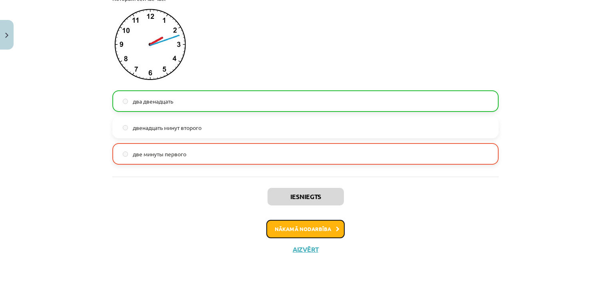
click at [307, 227] on button "Nākamā nodarbība" at bounding box center [305, 229] width 78 height 18
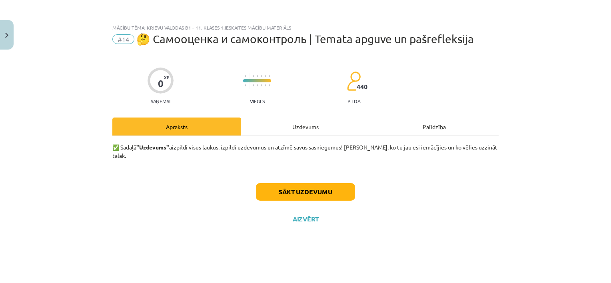
scroll to position [0, 0]
click at [333, 187] on button "Sākt uzdevumu" at bounding box center [305, 192] width 99 height 18
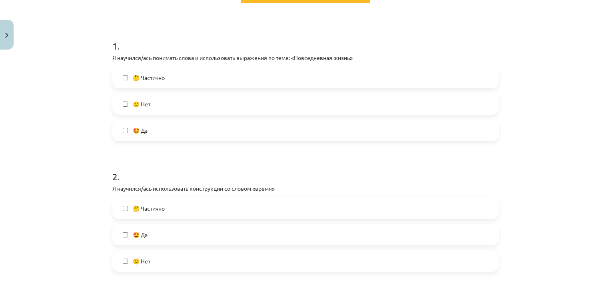
scroll to position [144, 0]
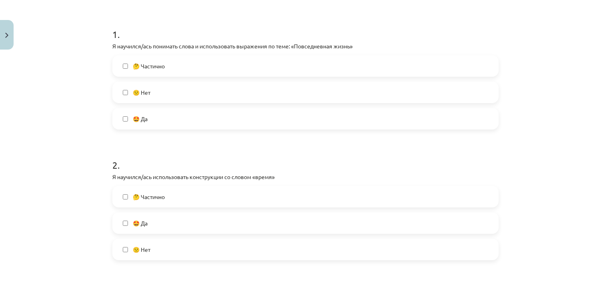
click at [280, 66] on label "🤔 Частично" at bounding box center [305, 66] width 385 height 20
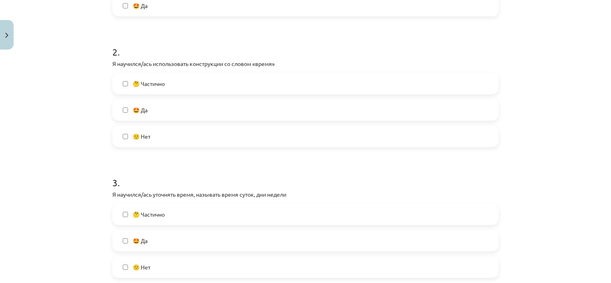
scroll to position [264, 0]
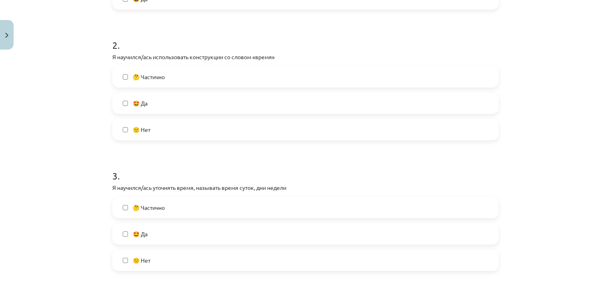
click at [190, 82] on label "🤔 Частично" at bounding box center [305, 77] width 385 height 20
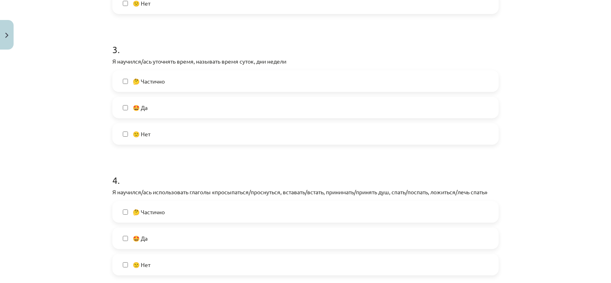
scroll to position [392, 0]
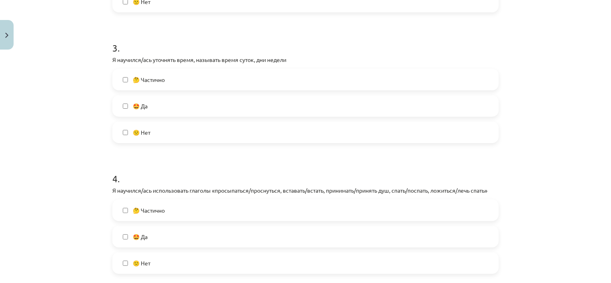
click at [293, 83] on label "🤔 Частично" at bounding box center [305, 80] width 385 height 20
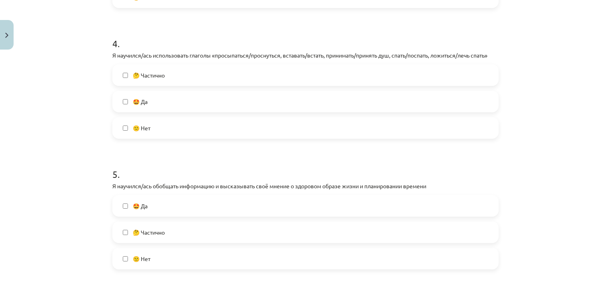
scroll to position [532, 0]
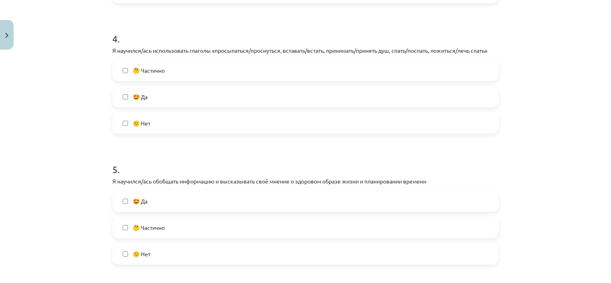
click at [313, 64] on label "🤔 Частично" at bounding box center [305, 70] width 385 height 20
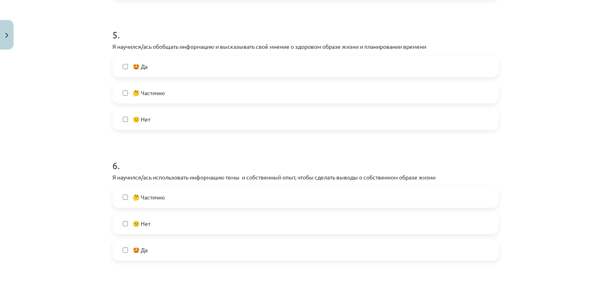
scroll to position [677, 0]
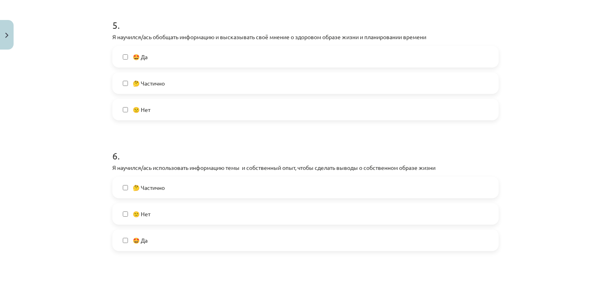
click at [401, 77] on label "🤔 Частично" at bounding box center [305, 83] width 385 height 20
click at [291, 186] on label "🤔 Частично" at bounding box center [305, 188] width 385 height 20
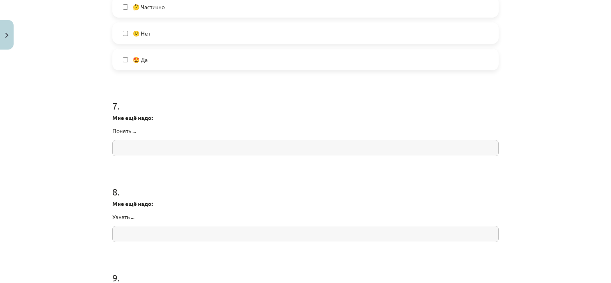
scroll to position [859, 0]
click at [481, 146] on input "text" at bounding box center [305, 146] width 386 height 16
type input "*"
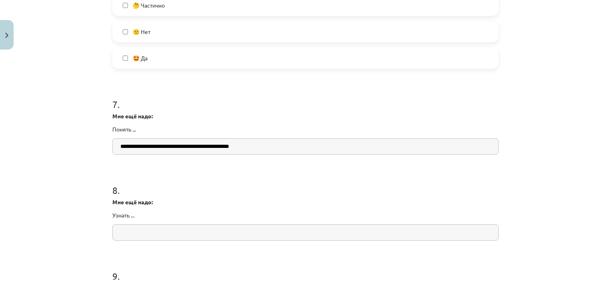
click at [320, 235] on input "text" at bounding box center [305, 232] width 386 height 16
click at [277, 147] on input "**********" at bounding box center [305, 146] width 386 height 16
type input "**********"
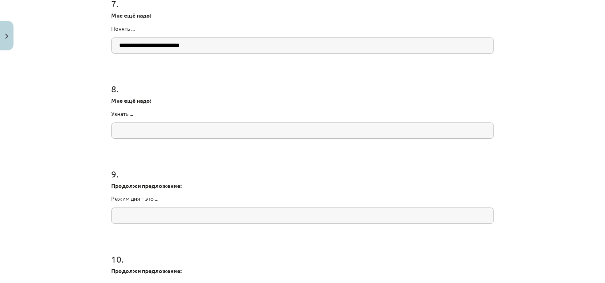
scroll to position [1076, 0]
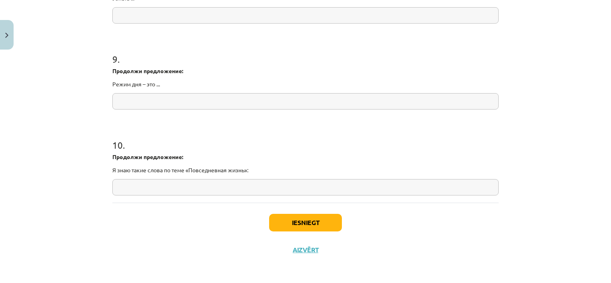
click at [391, 101] on input "text" at bounding box center [305, 101] width 386 height 16
type input "*"
type input "**********"
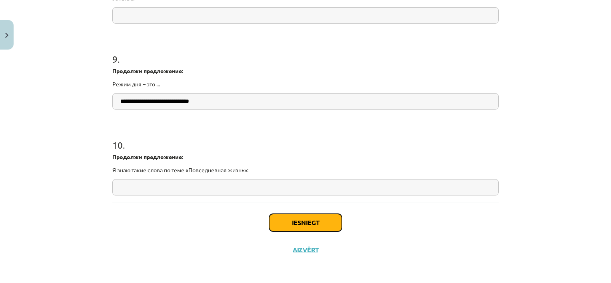
click at [329, 224] on button "Iesniegt" at bounding box center [305, 223] width 73 height 18
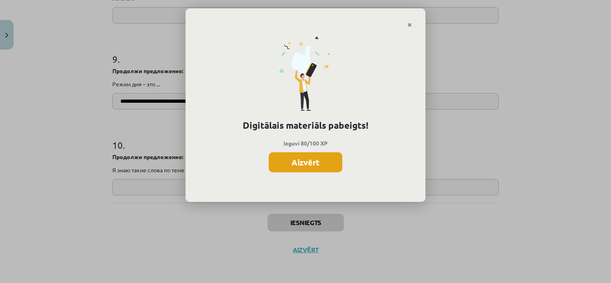
click at [331, 164] on button "Aizvērt" at bounding box center [306, 162] width 74 height 20
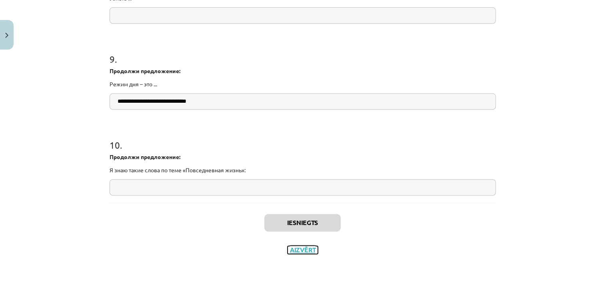
click at [302, 251] on button "Aizvērt" at bounding box center [303, 250] width 30 height 8
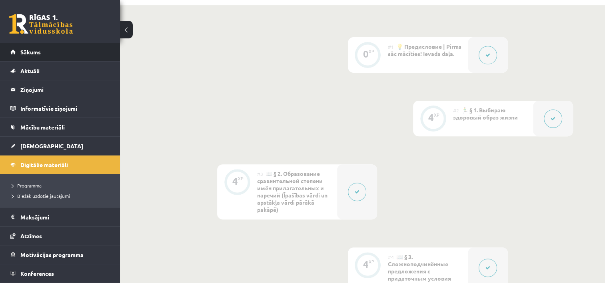
click at [26, 54] on span "Sākums" at bounding box center [30, 51] width 20 height 7
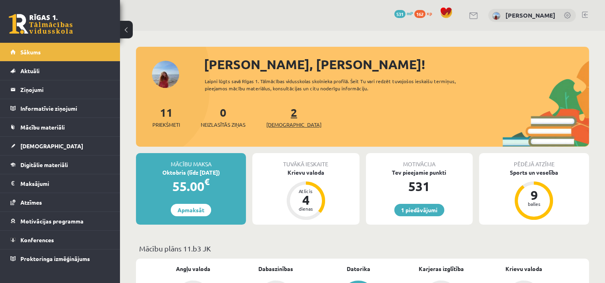
click at [281, 125] on span "[DEMOGRAPHIC_DATA]" at bounding box center [293, 125] width 55 height 8
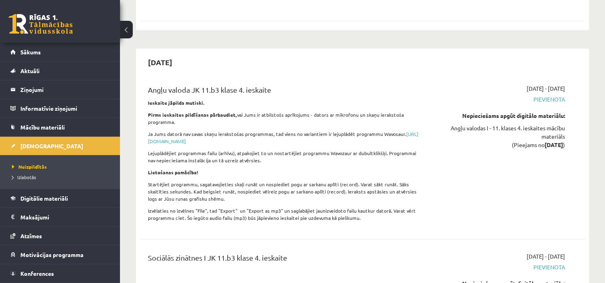
scroll to position [4303, 0]
